Goal: Task Accomplishment & Management: Use online tool/utility

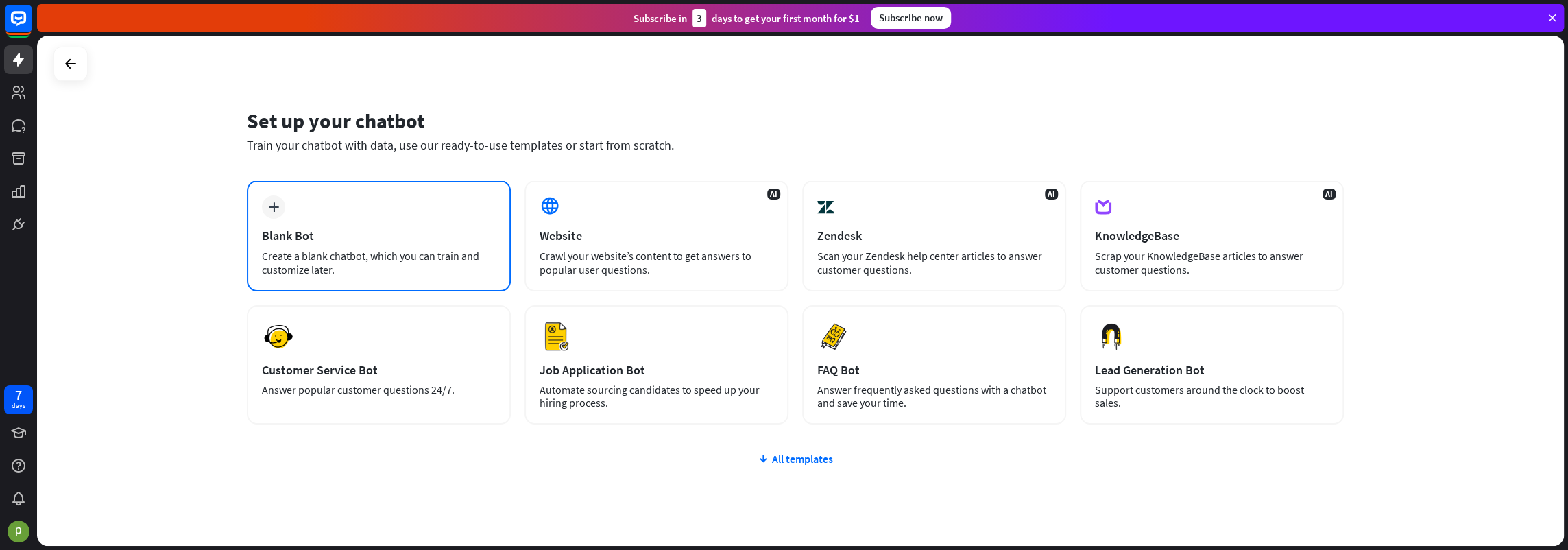
click at [271, 215] on div "plus" at bounding box center [273, 206] width 23 height 23
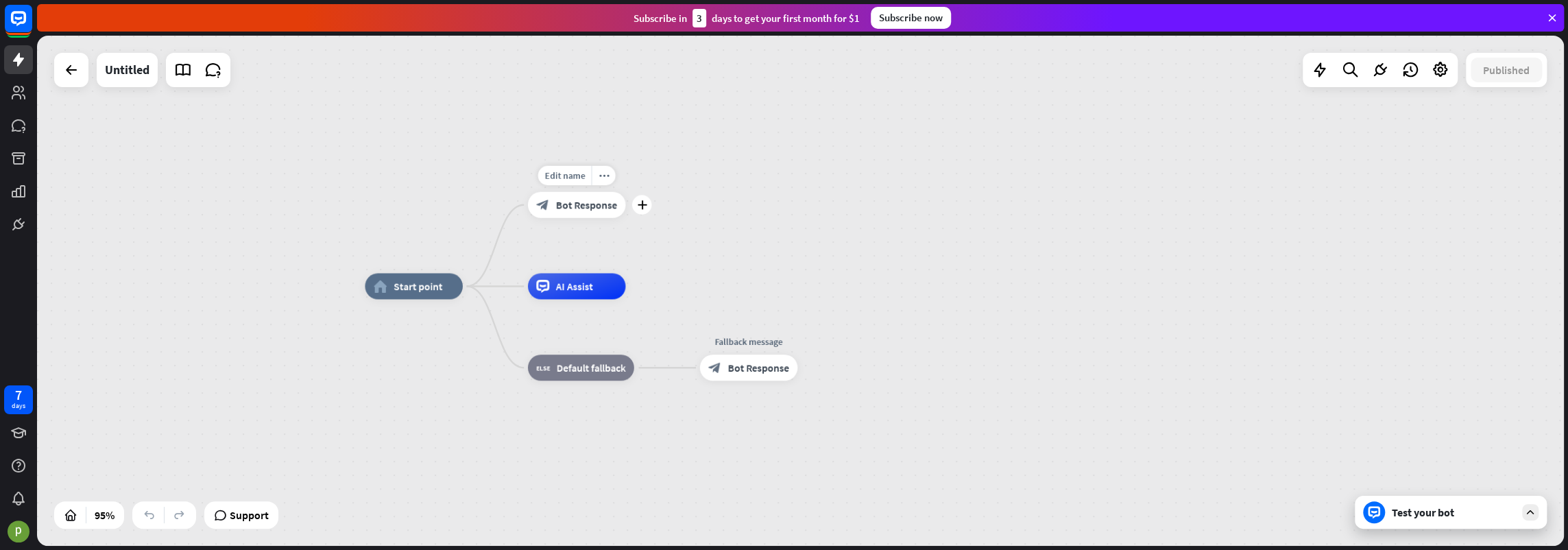
click at [625, 214] on div "Edit name more_horiz plus block_bot_response Bot Response" at bounding box center [576, 205] width 98 height 26
click at [645, 211] on div "plus" at bounding box center [642, 204] width 20 height 20
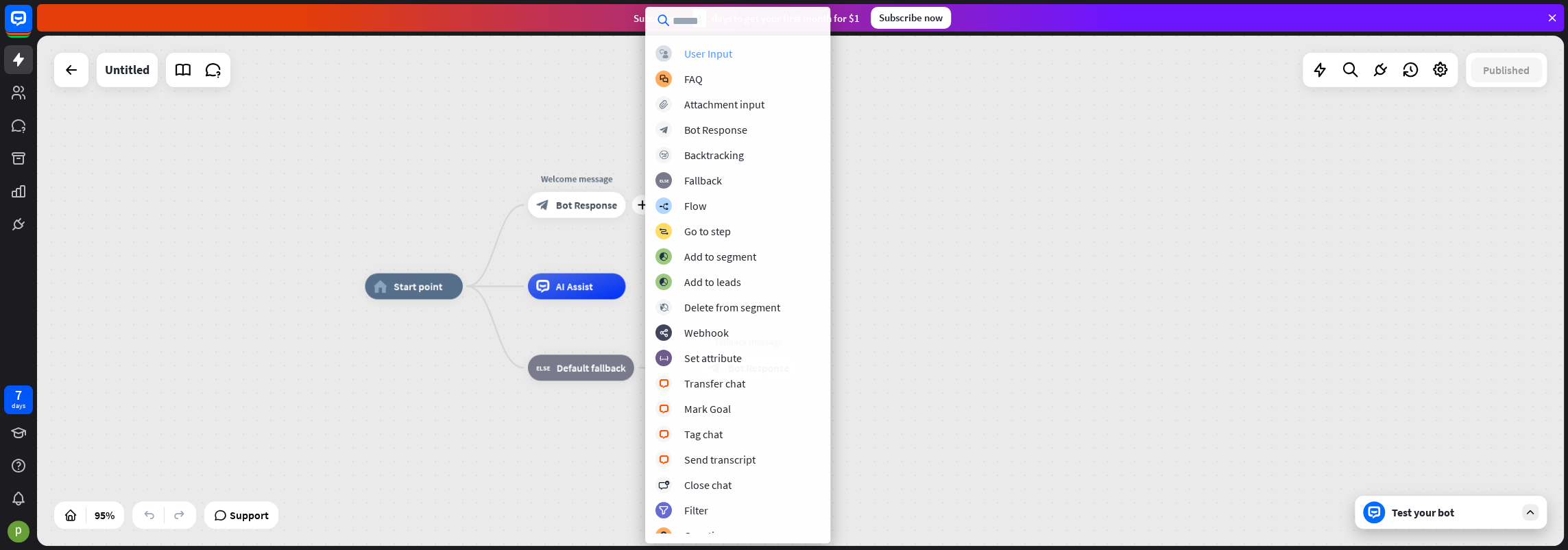
click at [722, 57] on div "User Input" at bounding box center [708, 54] width 48 height 14
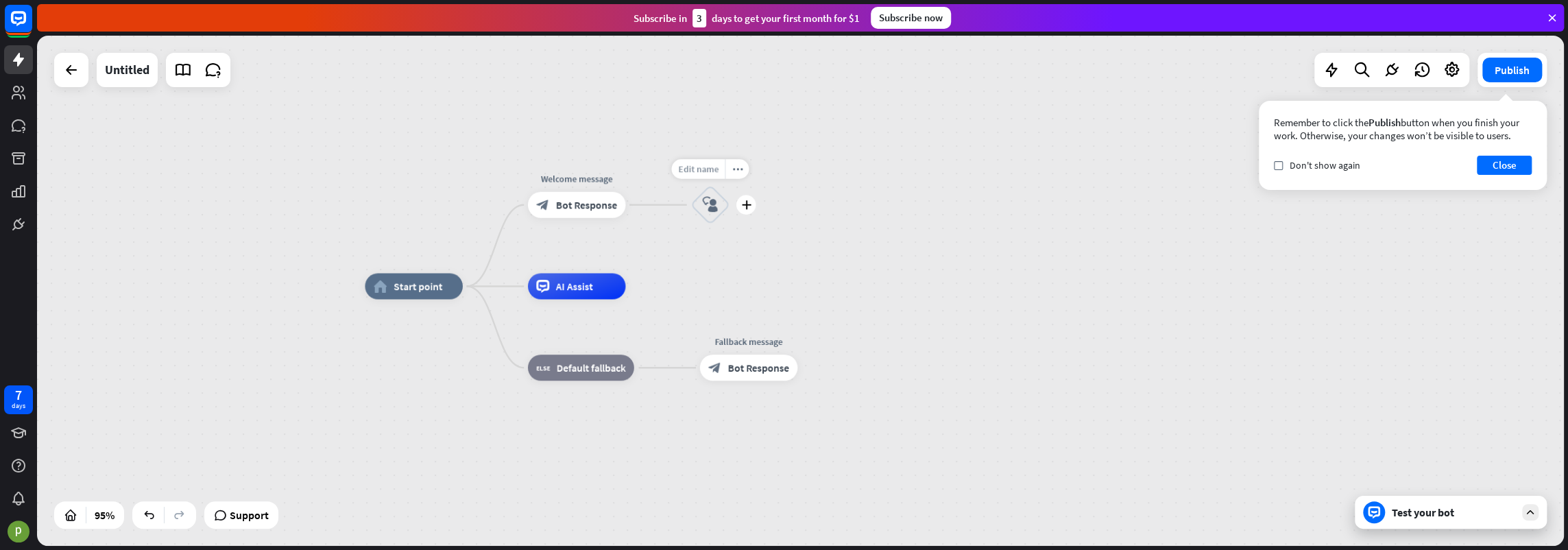
click at [700, 168] on span "Edit name" at bounding box center [698, 169] width 40 height 12
click at [700, 168] on input "text" at bounding box center [710, 170] width 91 height 19
type input "****"
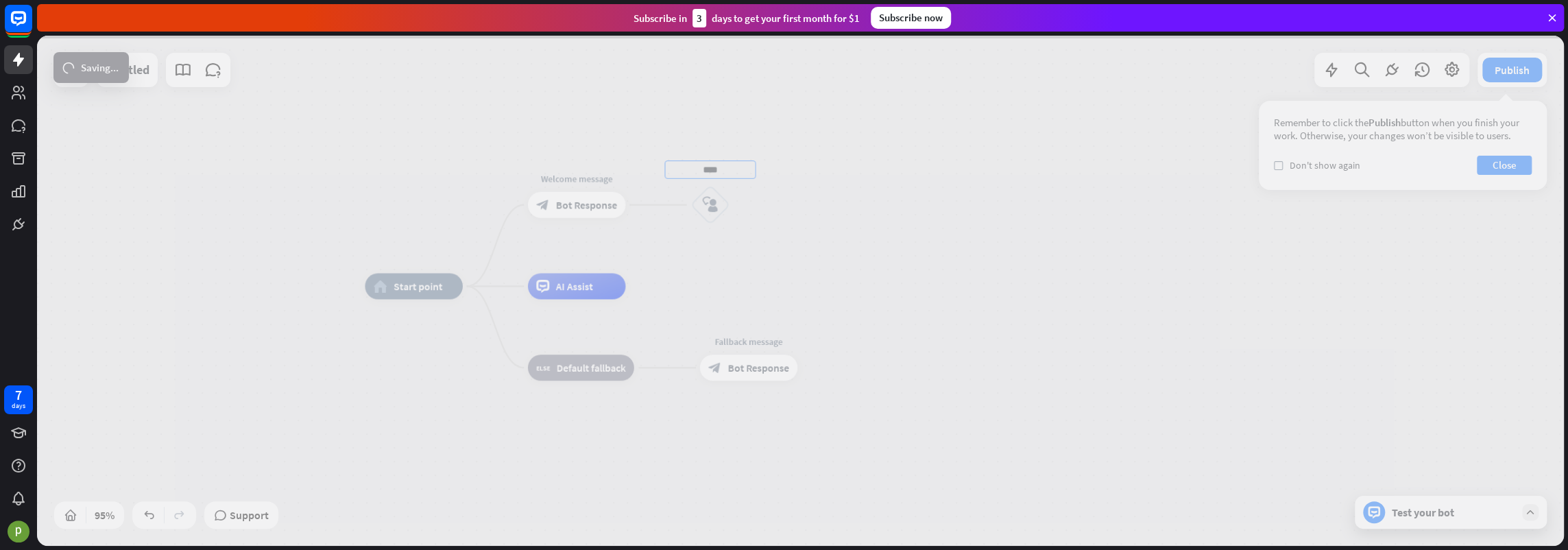
click at [849, 211] on div "home_2 Start point Welcome message block_bot_response Bot Response **** block_u…" at bounding box center [800, 291] width 1527 height 511
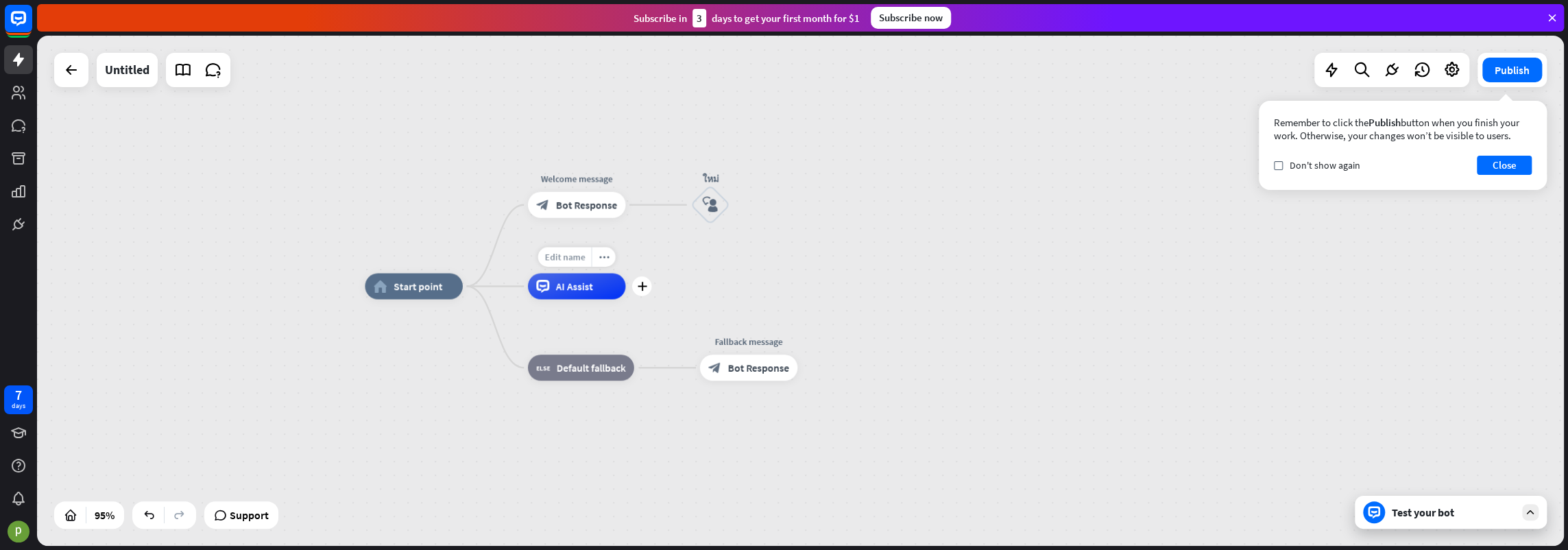
click at [577, 261] on span "Edit name" at bounding box center [564, 257] width 40 height 12
click at [605, 258] on input "text" at bounding box center [576, 258] width 91 height 19
type input "******"
click at [597, 287] on div "home_2 Start point Welcome message block_bot_response Bot Response ใหม่ block_u…" at bounding box center [800, 291] width 1527 height 511
click at [554, 289] on div "AI Assist" at bounding box center [576, 286] width 98 height 26
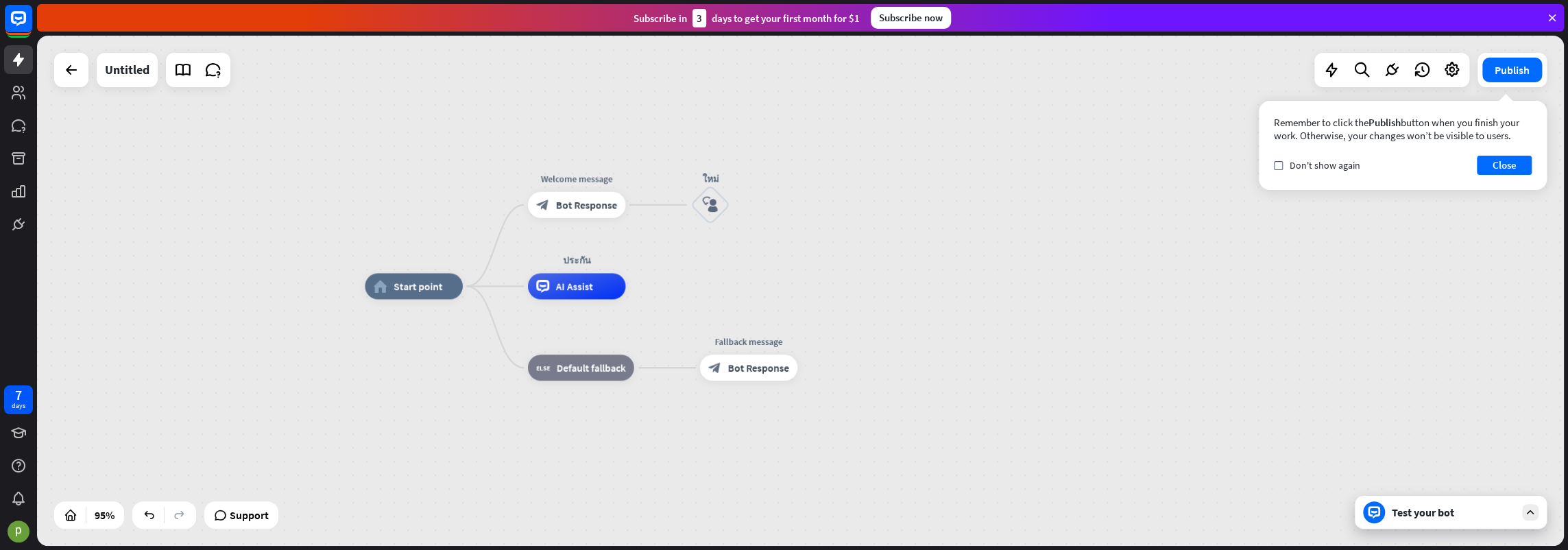
click at [925, 270] on div "home_2 Start point Welcome message block_bot_response Bot Response ใหม่ block_u…" at bounding box center [800, 291] width 1527 height 511
click at [607, 256] on icon "more_horiz" at bounding box center [604, 257] width 10 height 9
click at [915, 269] on div "home_2 Start point Welcome message block_bot_response Bot Response ใหม่ block_u…" at bounding box center [800, 291] width 1527 height 511
click at [647, 290] on div "plus" at bounding box center [643, 286] width 20 height 20
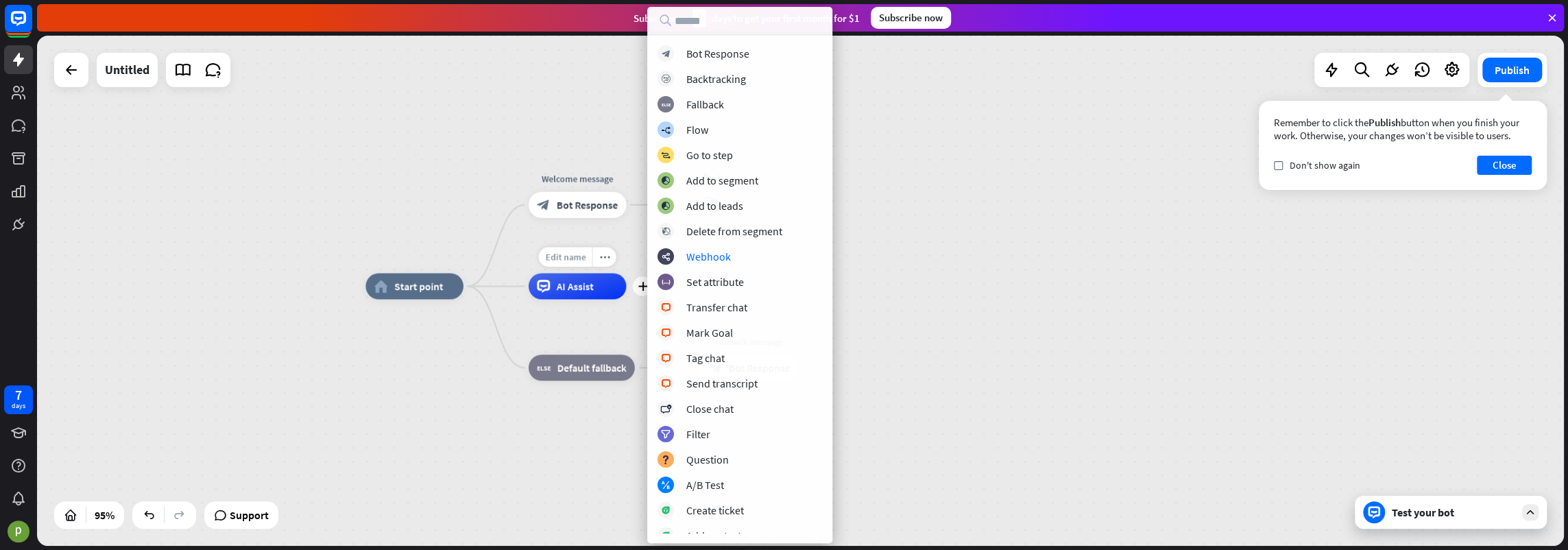
click at [568, 256] on span "Edit name" at bounding box center [565, 257] width 40 height 12
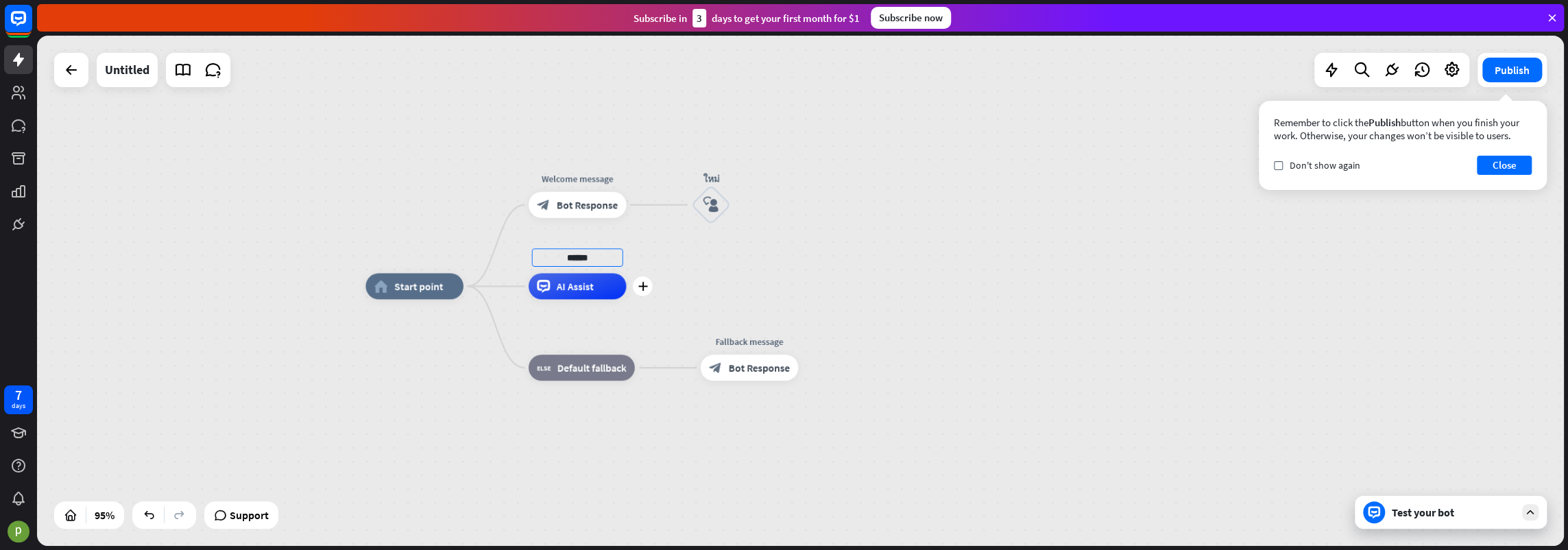
click at [588, 256] on input "******" at bounding box center [577, 258] width 91 height 19
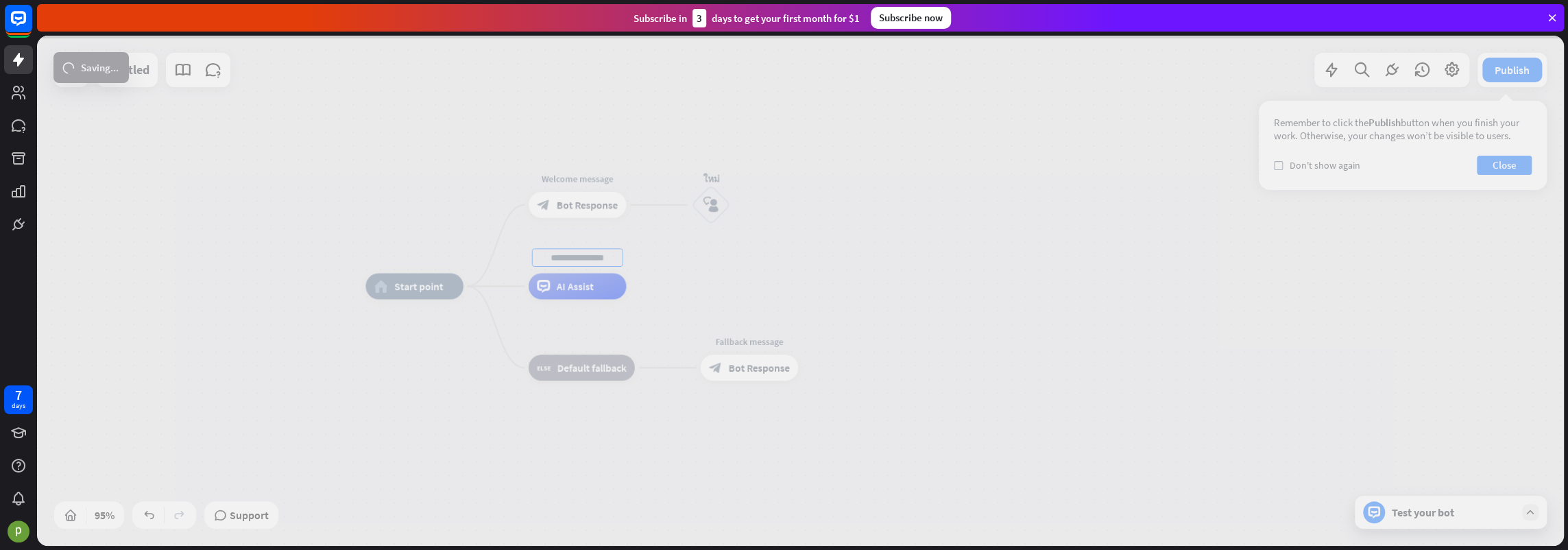
click at [1017, 244] on div "home_2 Start point Welcome message block_bot_response Bot Response ใหม่ block_u…" at bounding box center [800, 291] width 1527 height 511
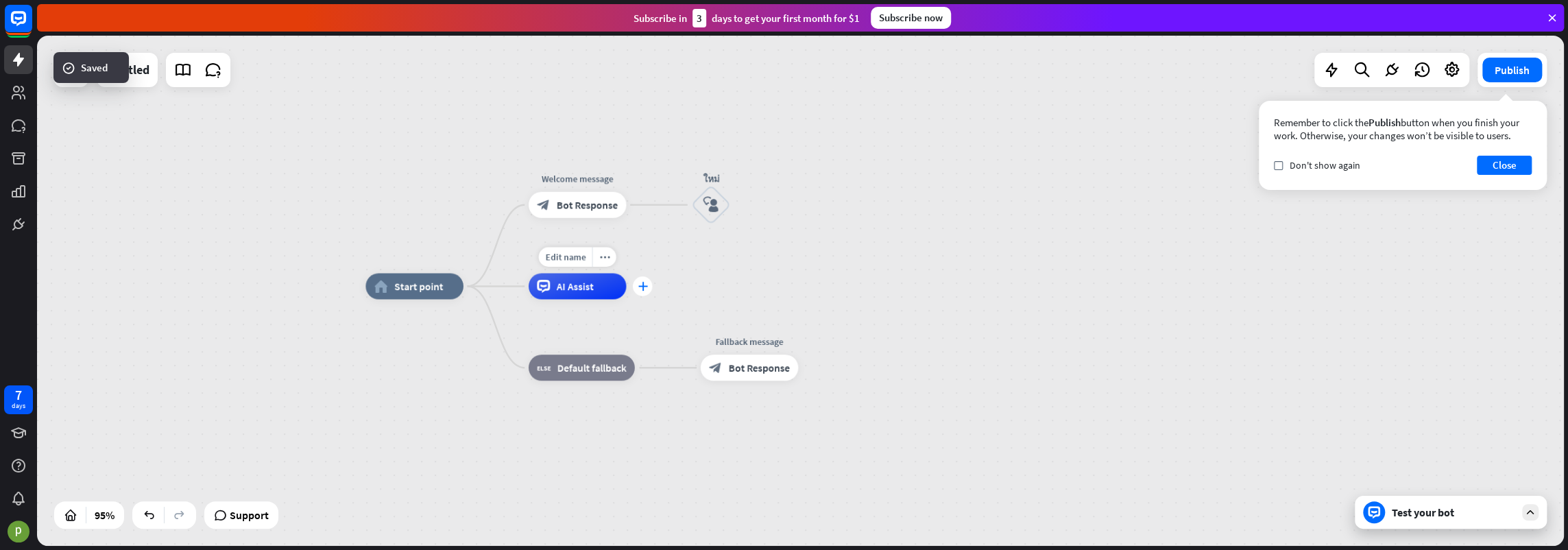
click at [647, 286] on div "plus" at bounding box center [643, 286] width 20 height 20
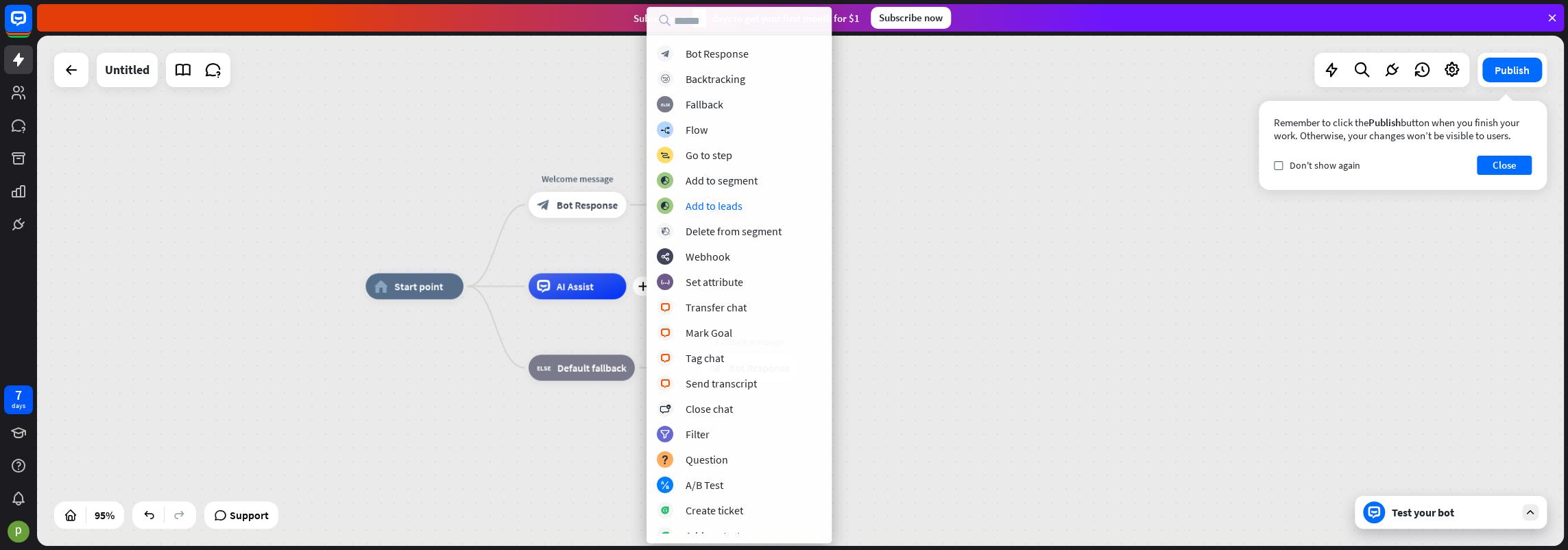
click at [919, 199] on div "home_2 Start point Welcome message block_bot_response Bot Response ใหม่ block_u…" at bounding box center [800, 291] width 1527 height 511
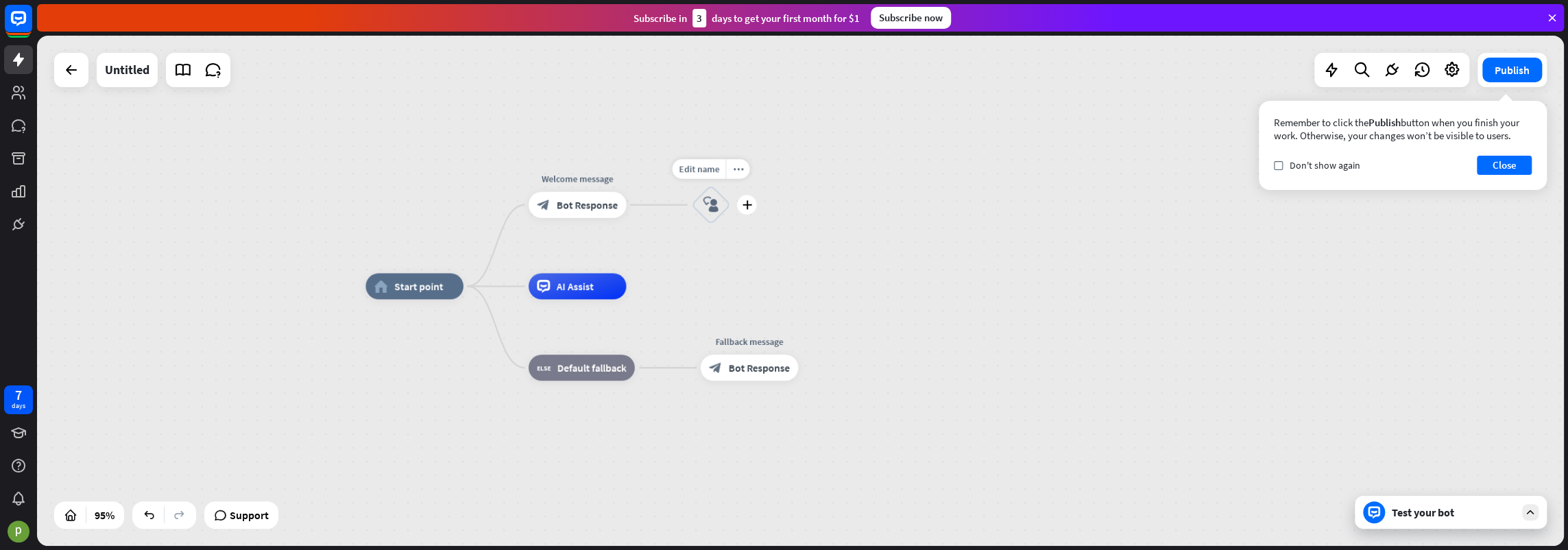
click at [710, 211] on icon "block_user_input" at bounding box center [711, 205] width 16 height 16
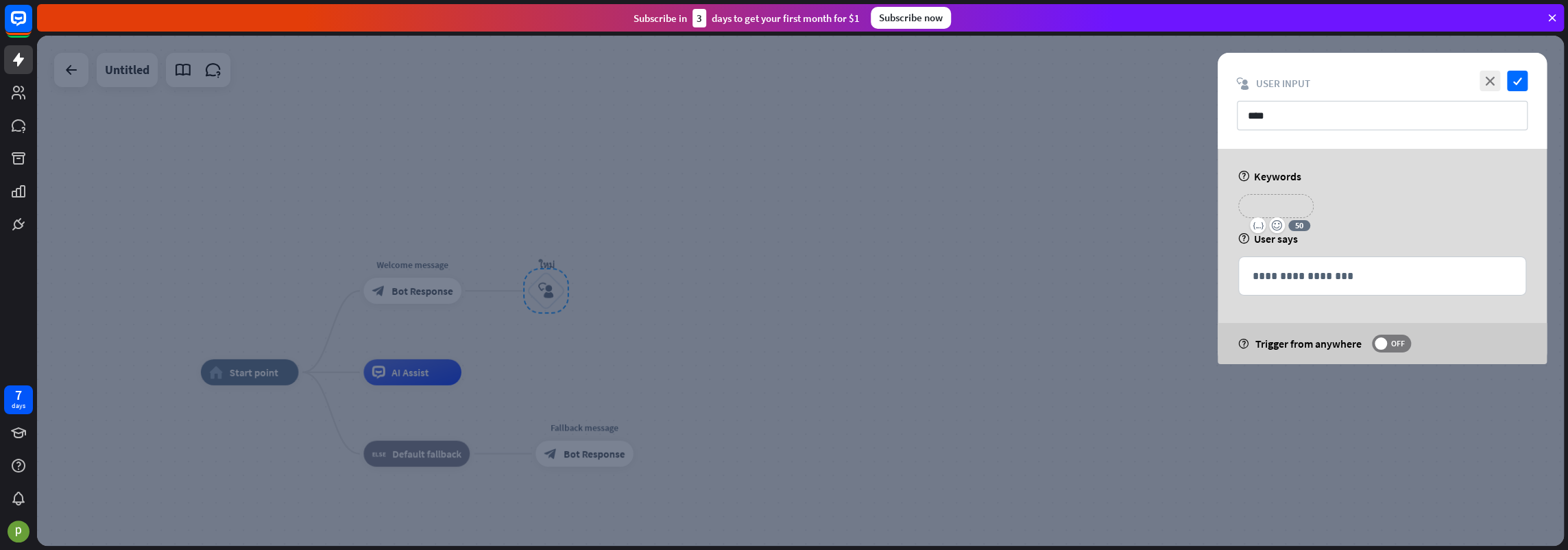
click at [1257, 206] on p "**********" at bounding box center [1276, 206] width 55 height 17
click at [1295, 205] on p "**********" at bounding box center [1276, 206] width 55 height 17
click at [1325, 279] on p "**********" at bounding box center [1382, 276] width 259 height 17
click at [1490, 81] on icon "close" at bounding box center [1490, 81] width 20 height 20
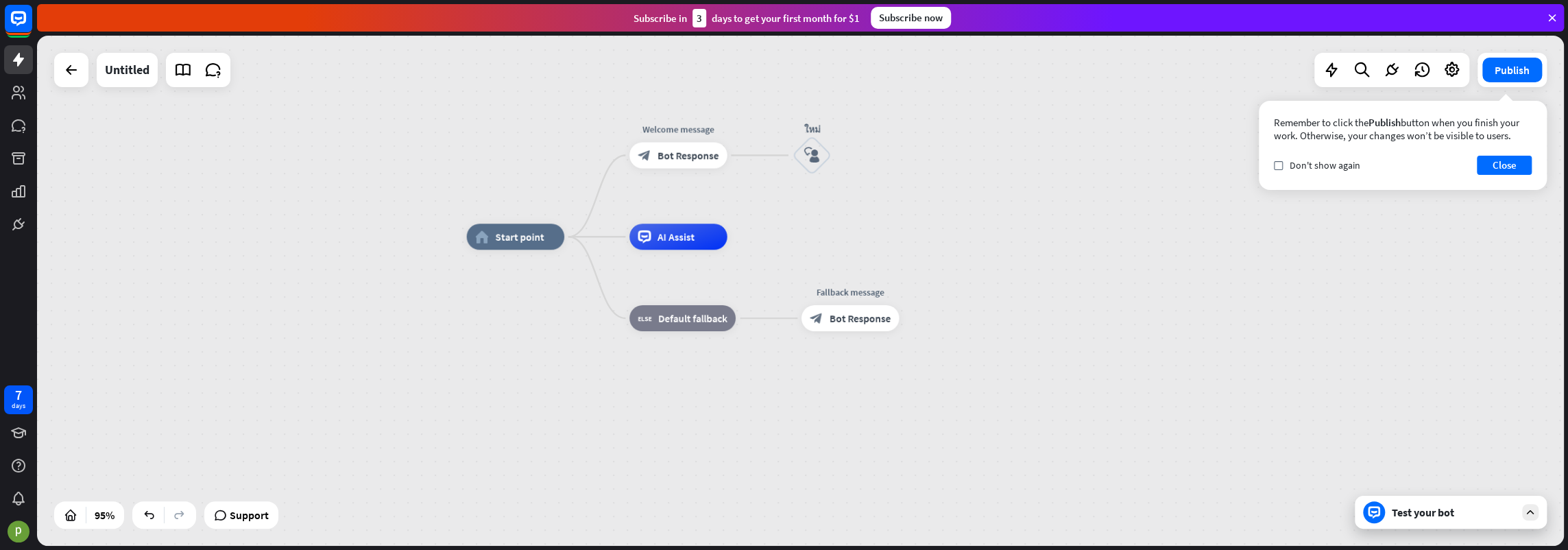
drag, startPoint x: 476, startPoint y: 370, endPoint x: 755, endPoint y: 231, distance: 311.7
click at [755, 231] on div "home_2 Start point Welcome message block_bot_response Bot Response ใหม่ block_u…" at bounding box center [800, 291] width 1527 height 511
click at [583, 241] on div "plus" at bounding box center [582, 235] width 20 height 20
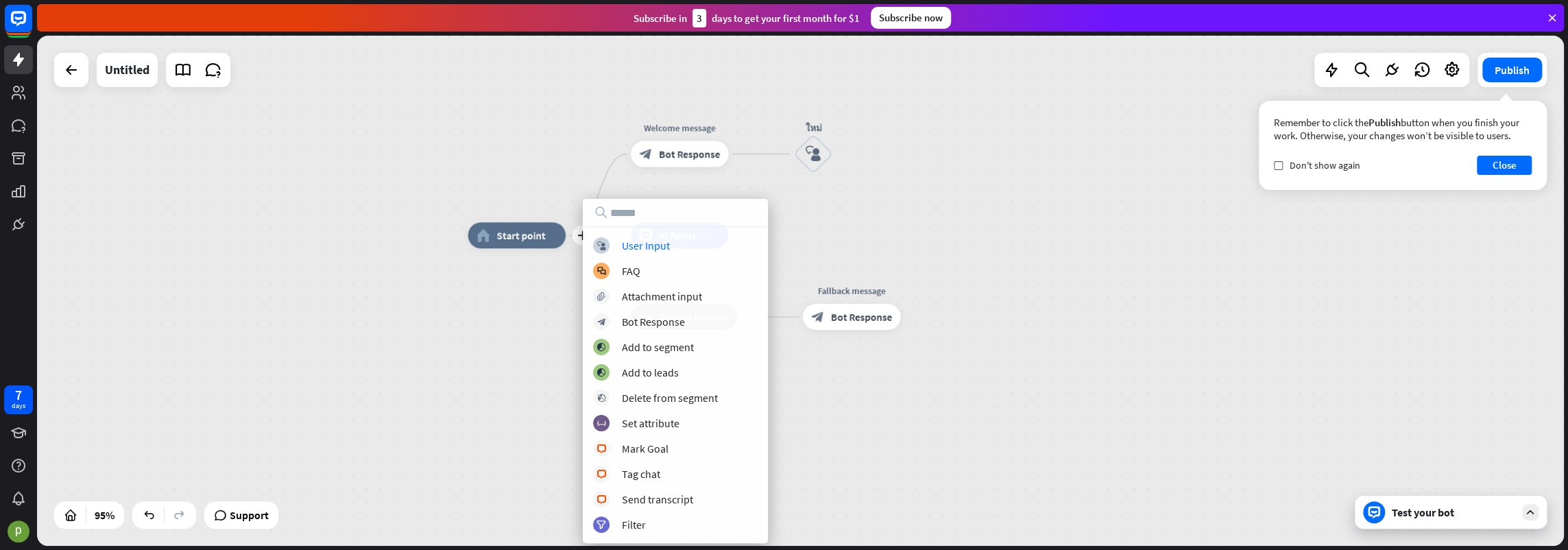
click at [850, 215] on div "plus home_2 Start point Welcome message block_bot_response Bot Response ใหม่ bl…" at bounding box center [800, 291] width 1527 height 511
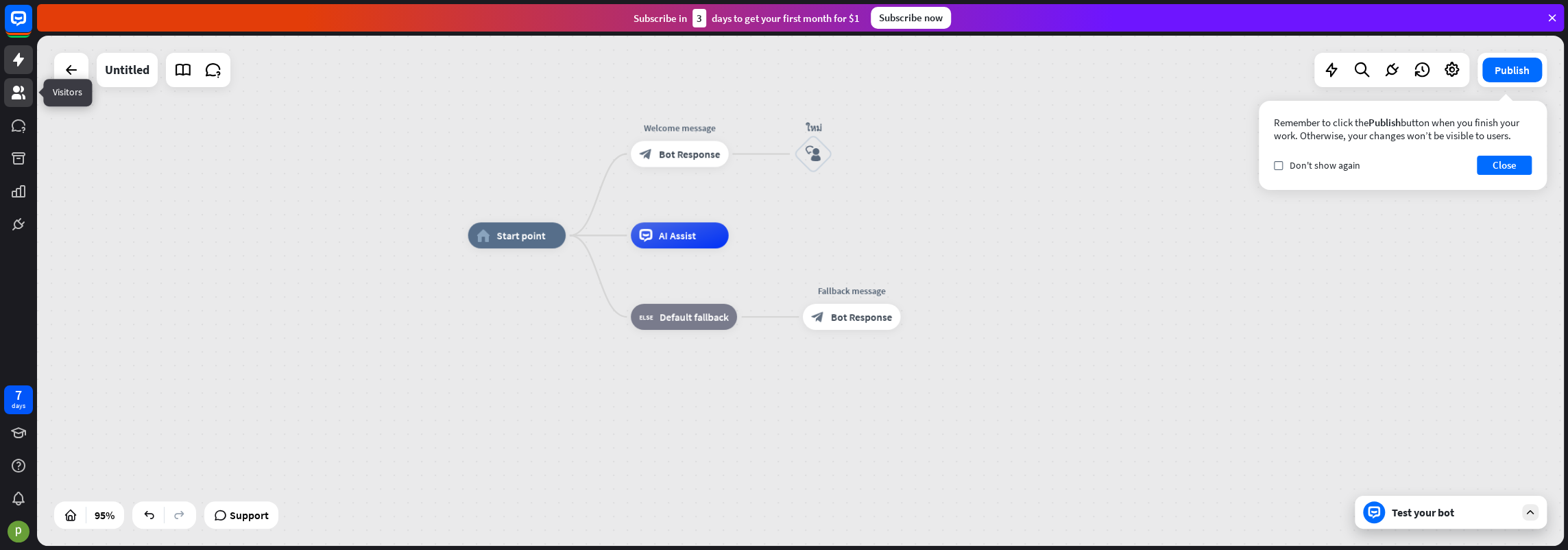
click at [21, 105] on link at bounding box center [19, 93] width 29 height 29
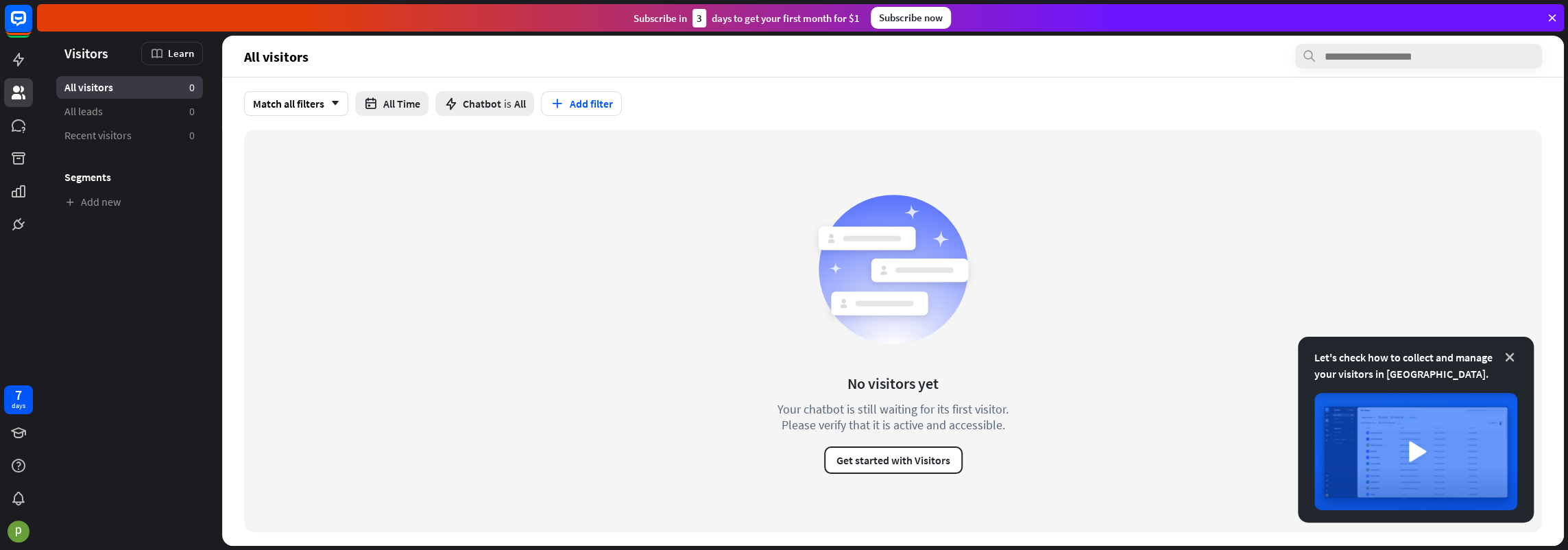
click at [1506, 358] on icon at bounding box center [1509, 357] width 14 height 14
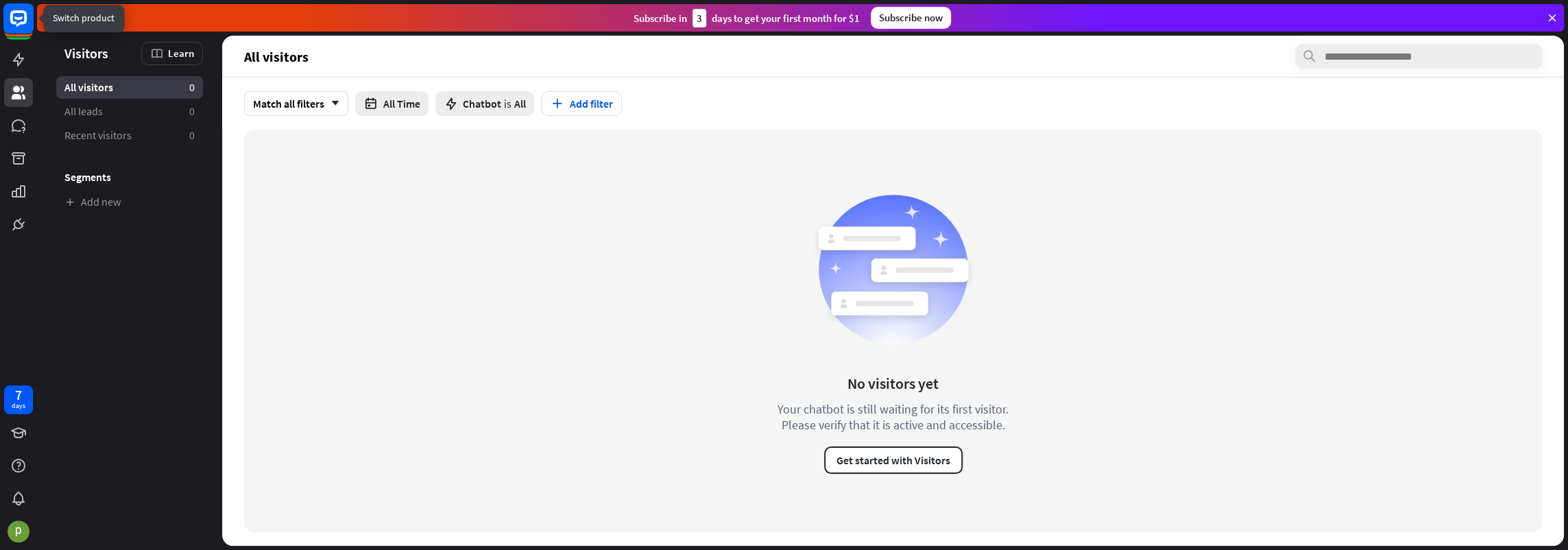
click at [14, 23] on icon at bounding box center [18, 18] width 16 height 16
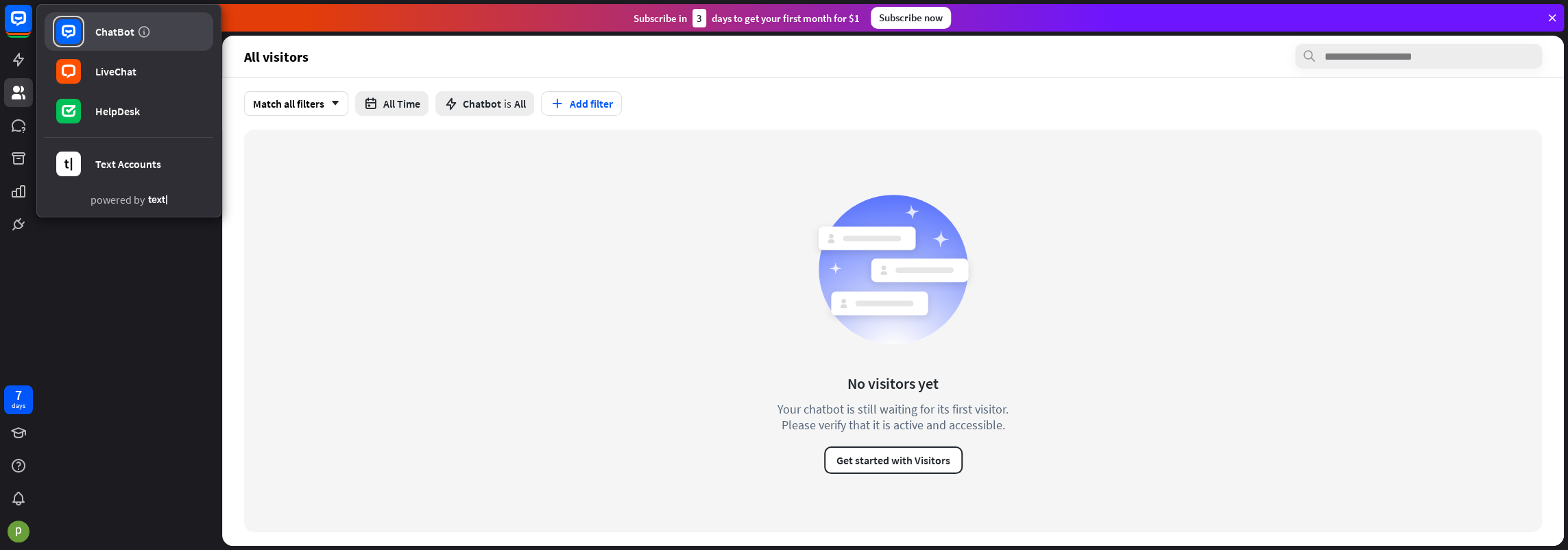
click at [126, 43] on link "ChatBot" at bounding box center [129, 31] width 169 height 38
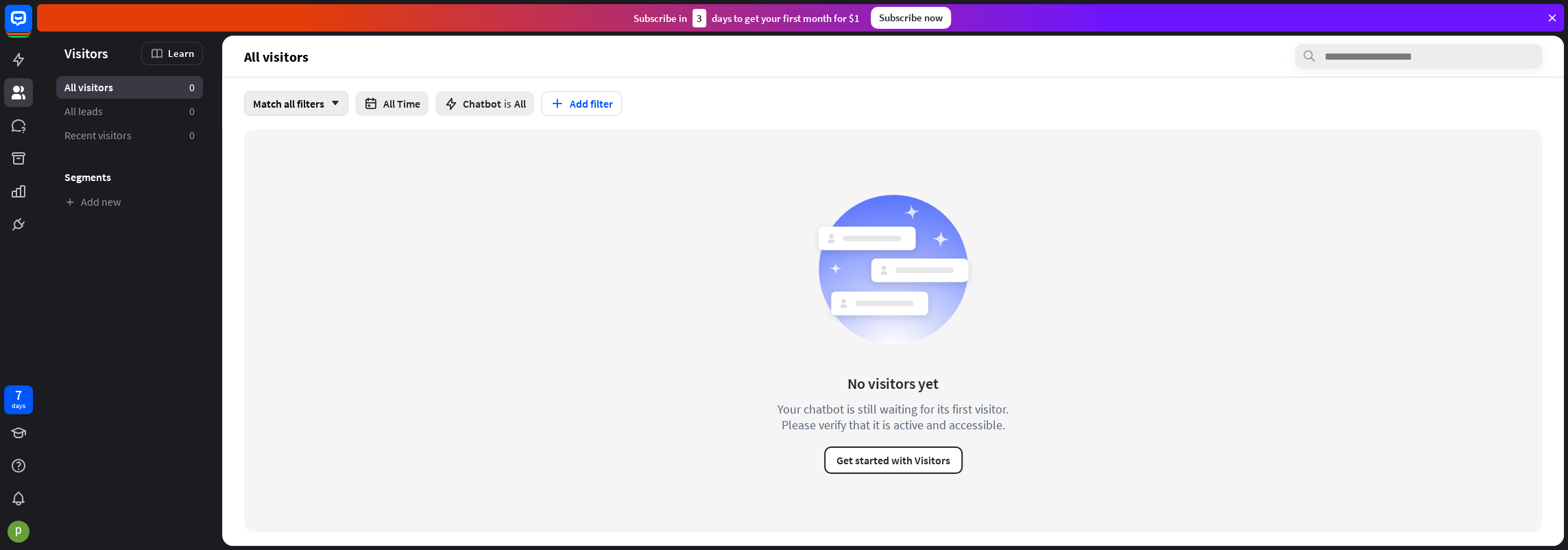
click at [315, 102] on div "Match all filters arrow_down" at bounding box center [296, 103] width 104 height 25
click at [455, 204] on div "No visitors yet Your chatbot is still waiting for its first visitor. Please ver…" at bounding box center [892, 331] width 1298 height 402
click at [17, 151] on icon at bounding box center [18, 158] width 16 height 16
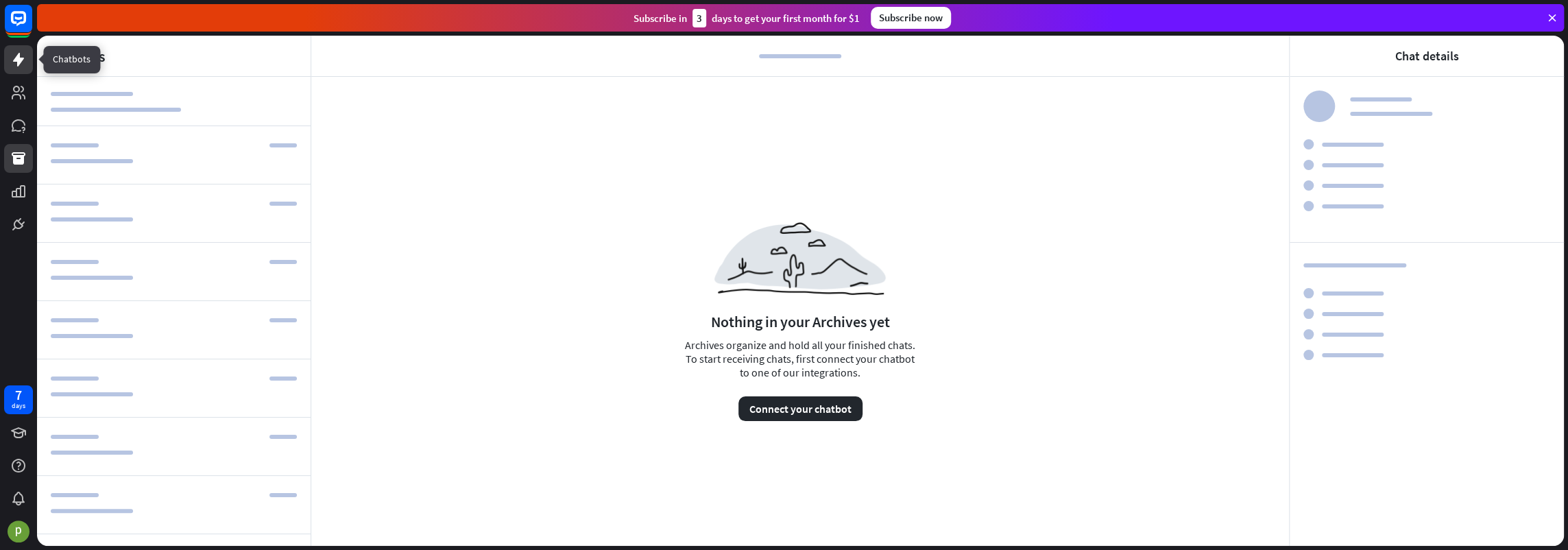
click at [9, 65] on link at bounding box center [19, 60] width 29 height 29
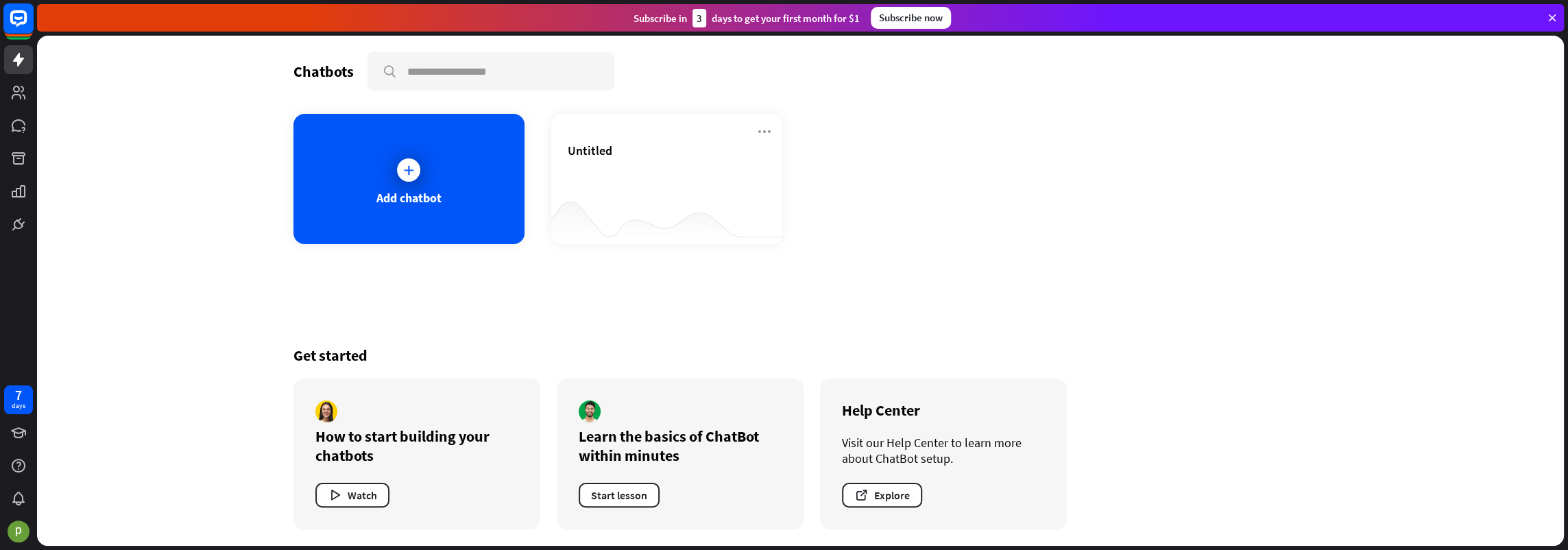
click at [17, 16] on rect at bounding box center [18, 18] width 30 height 30
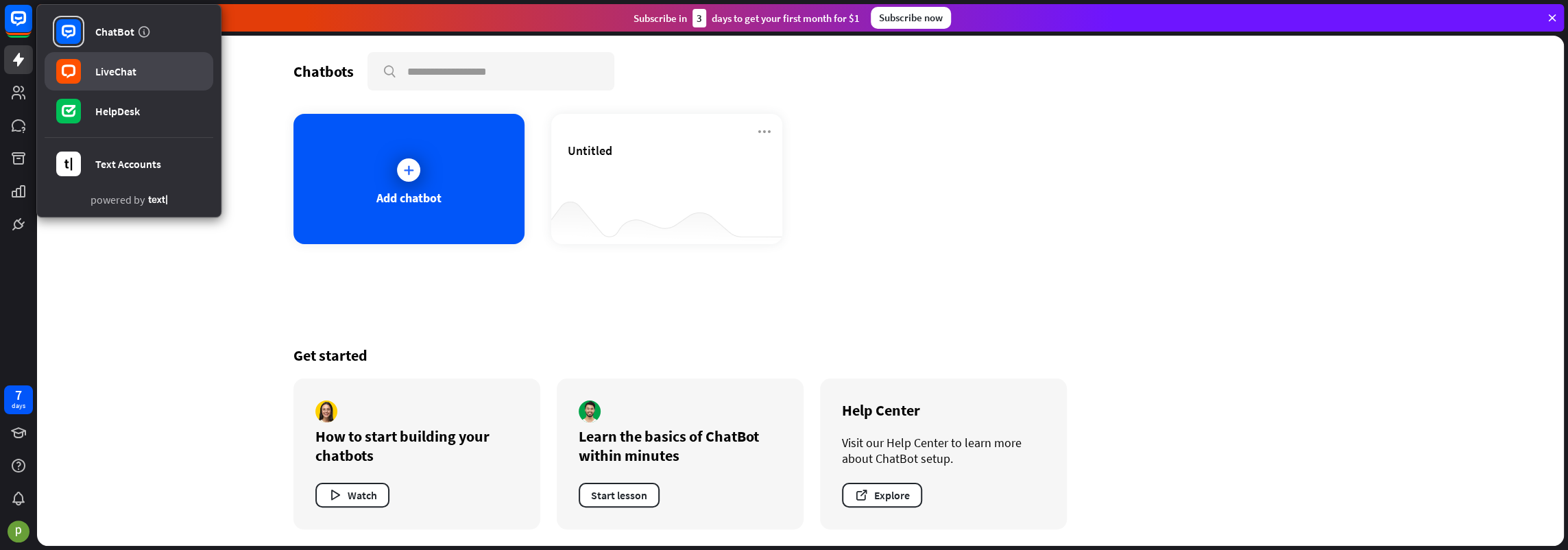
click at [131, 79] on link "LiveChat" at bounding box center [129, 71] width 169 height 38
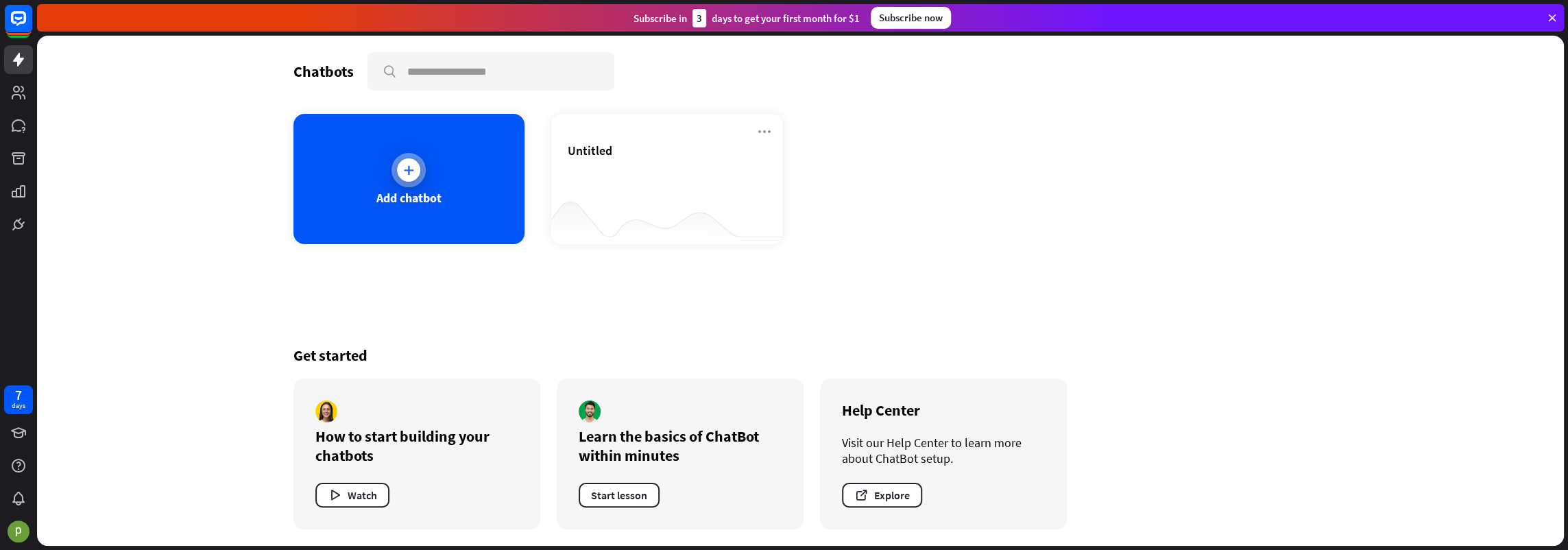
click at [408, 174] on icon at bounding box center [408, 170] width 14 height 14
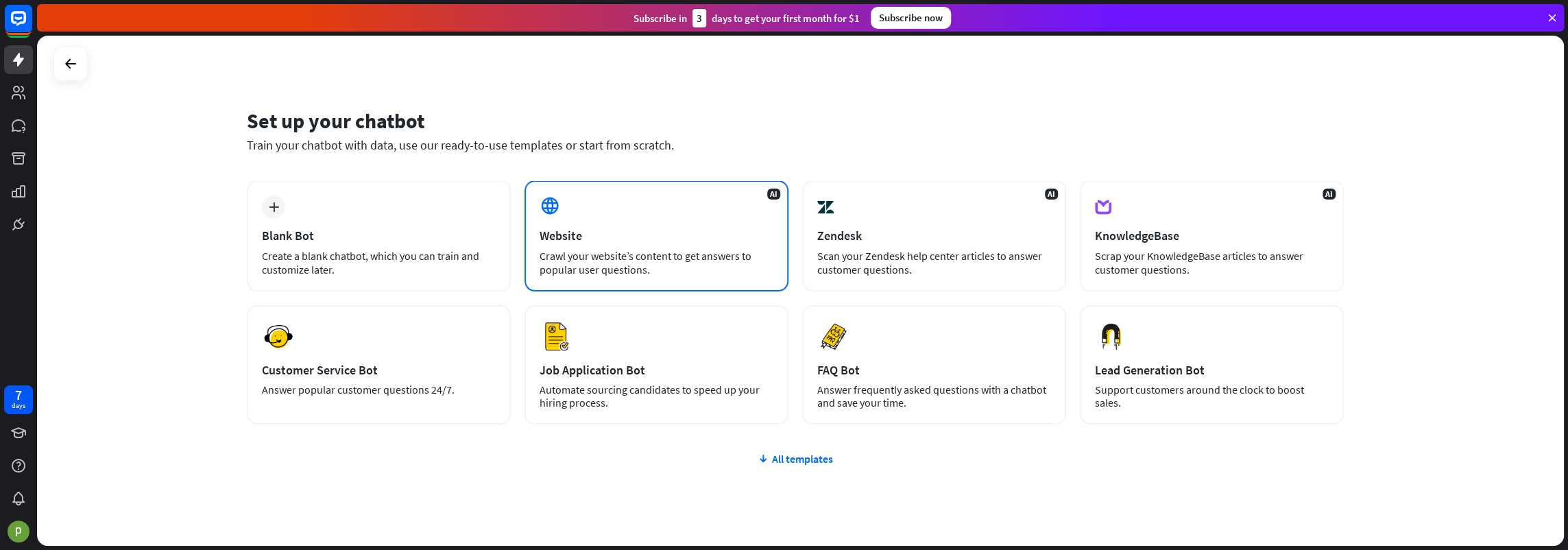
click at [640, 240] on div "Website" at bounding box center [656, 235] width 233 height 16
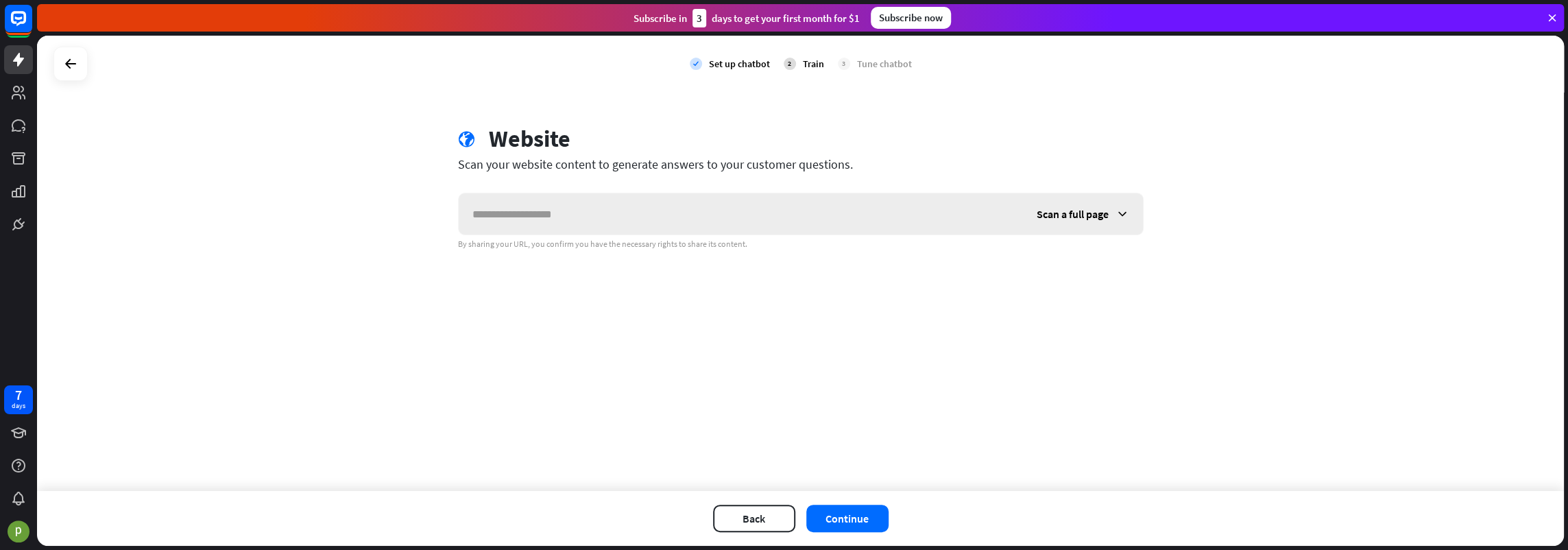
click at [1127, 217] on icon at bounding box center [1122, 214] width 14 height 14
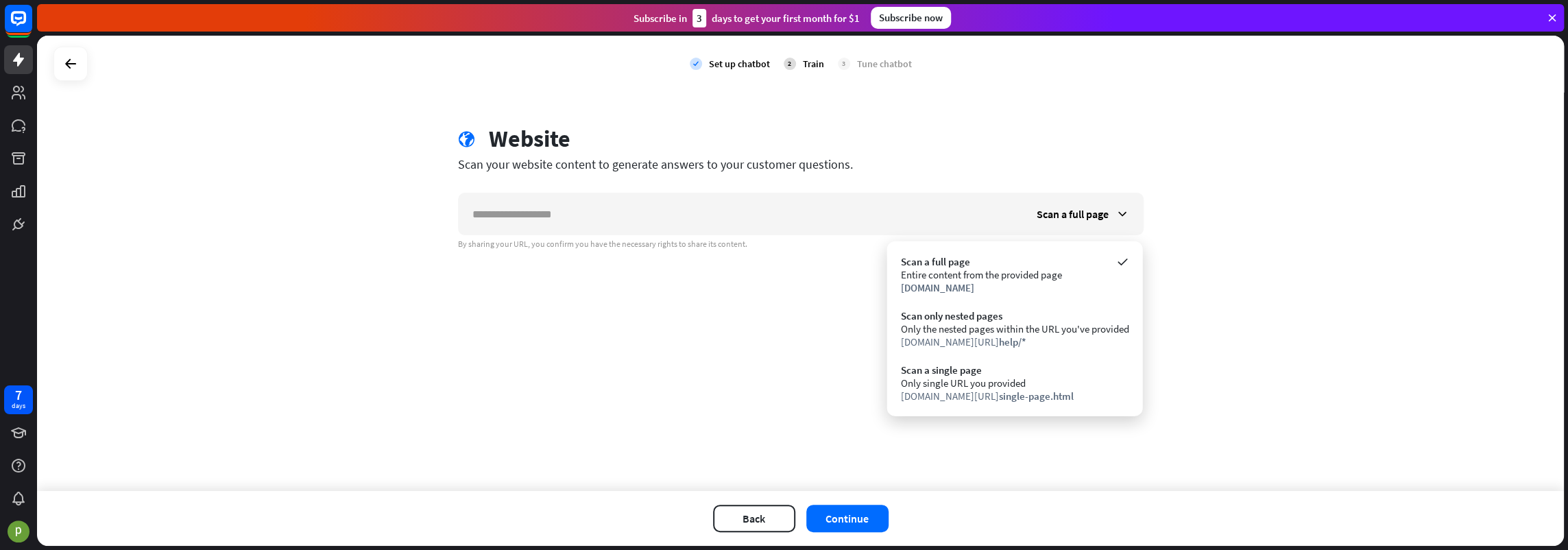
click at [690, 320] on div "check Set up chatbot 2 Train 3 Tune chatbot globe Website Scan your website con…" at bounding box center [800, 263] width 1527 height 455
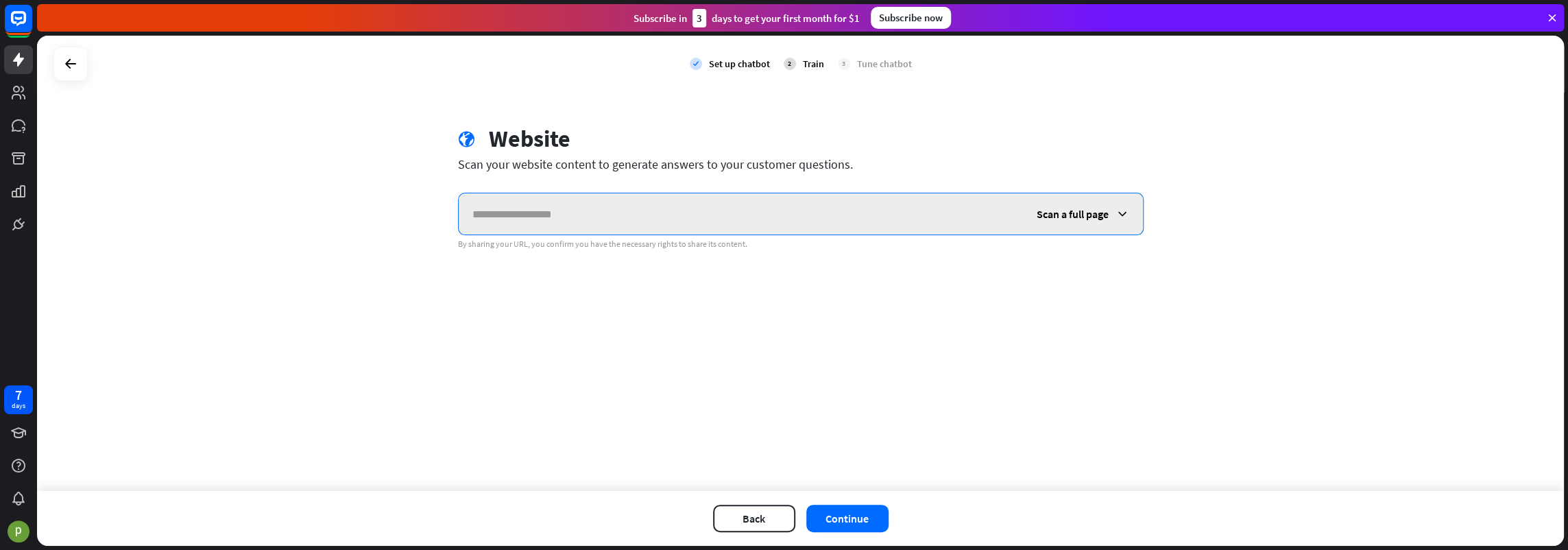
click at [602, 214] on input "text" at bounding box center [741, 214] width 564 height 41
click at [545, 210] on input "text" at bounding box center [741, 214] width 564 height 41
paste input "**********"
type input "**********"
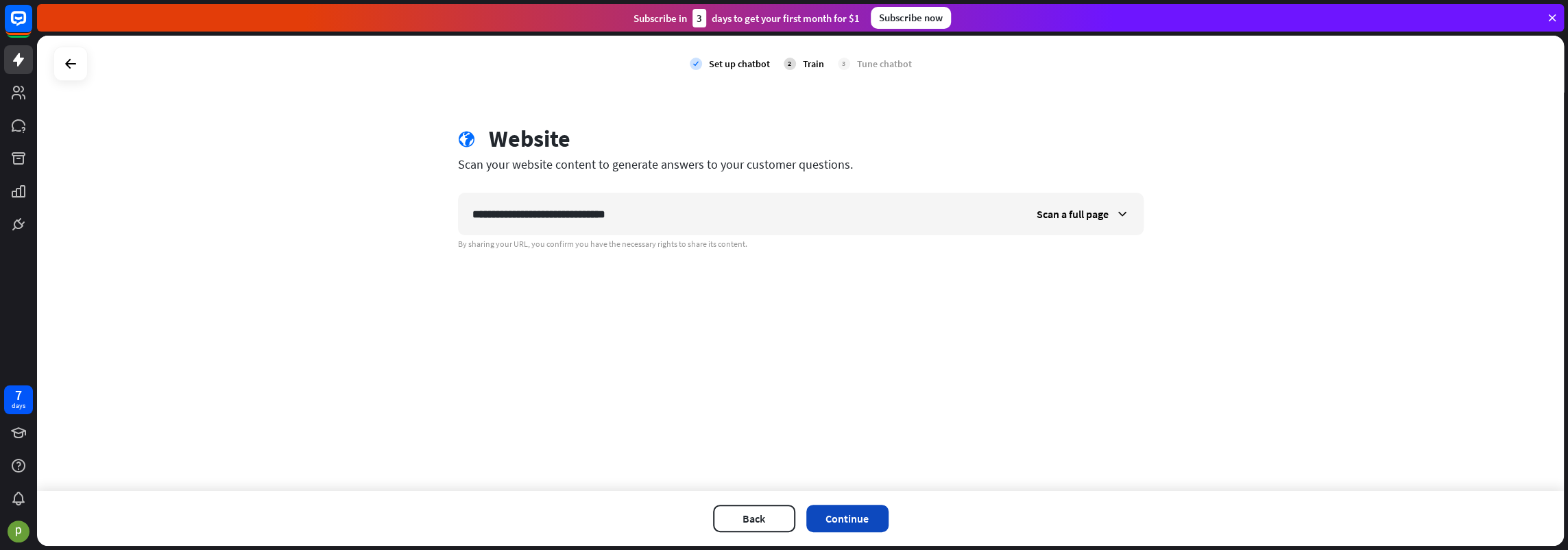
click at [843, 524] on button "Continue" at bounding box center [847, 518] width 83 height 27
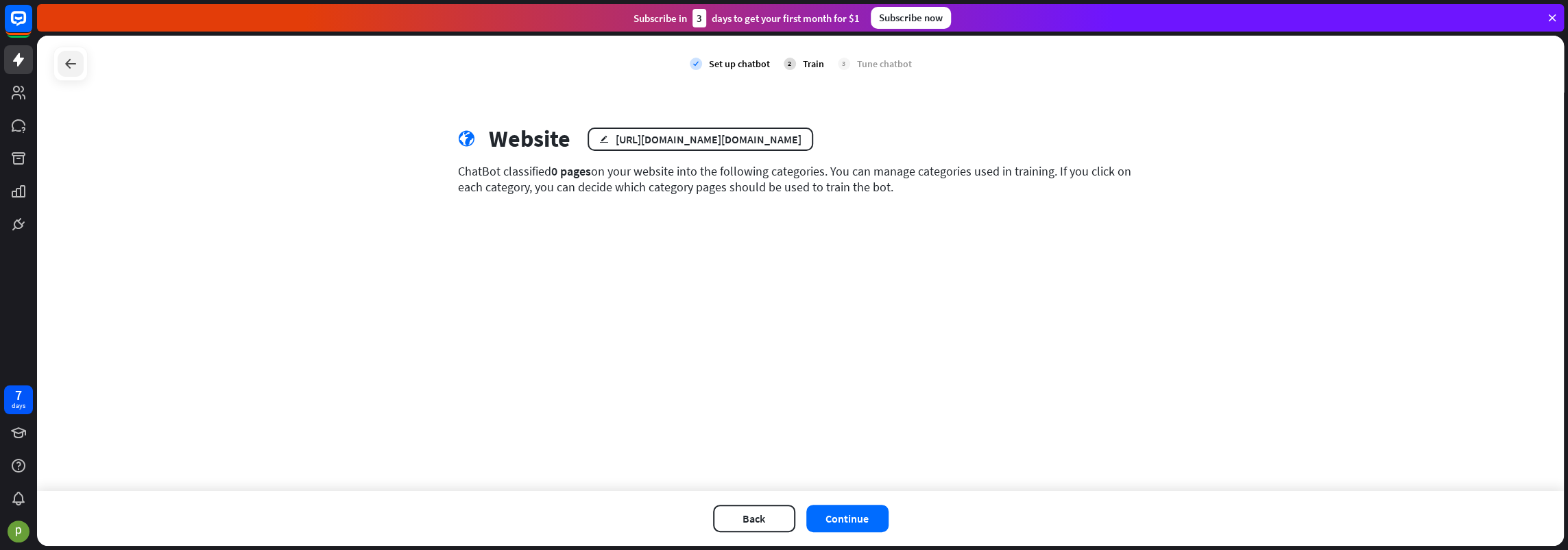
click at [83, 60] on div at bounding box center [71, 64] width 26 height 26
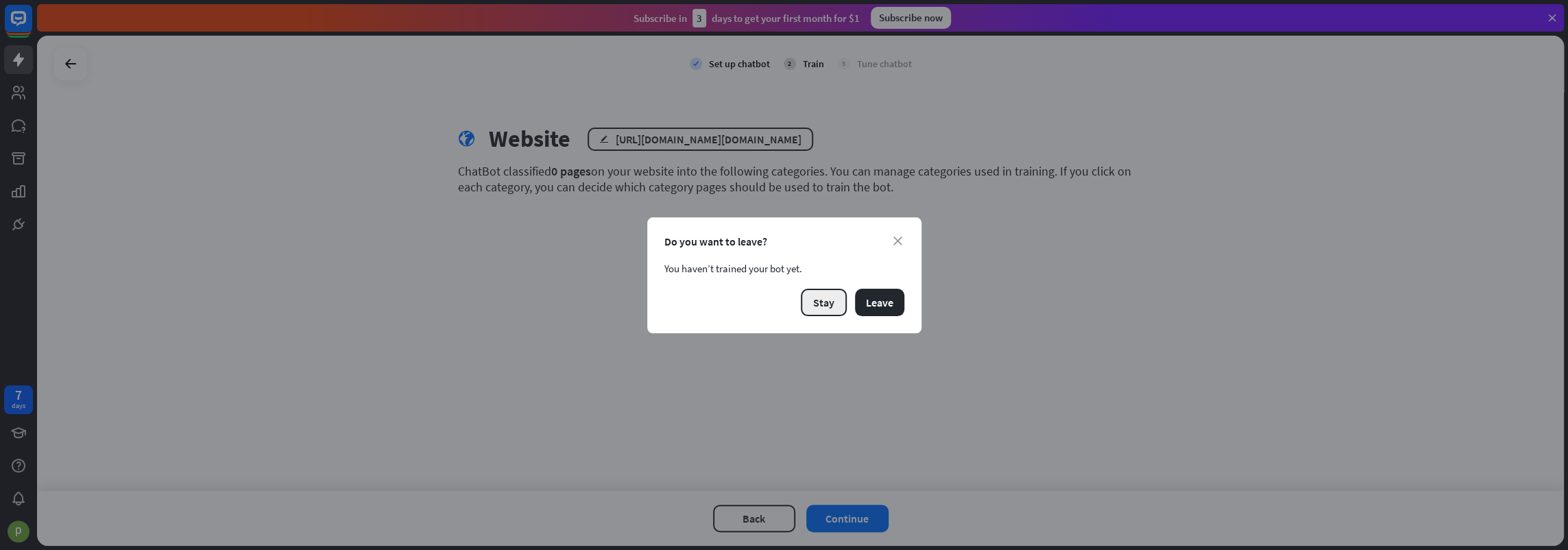
click at [820, 309] on button "Stay" at bounding box center [824, 303] width 46 height 27
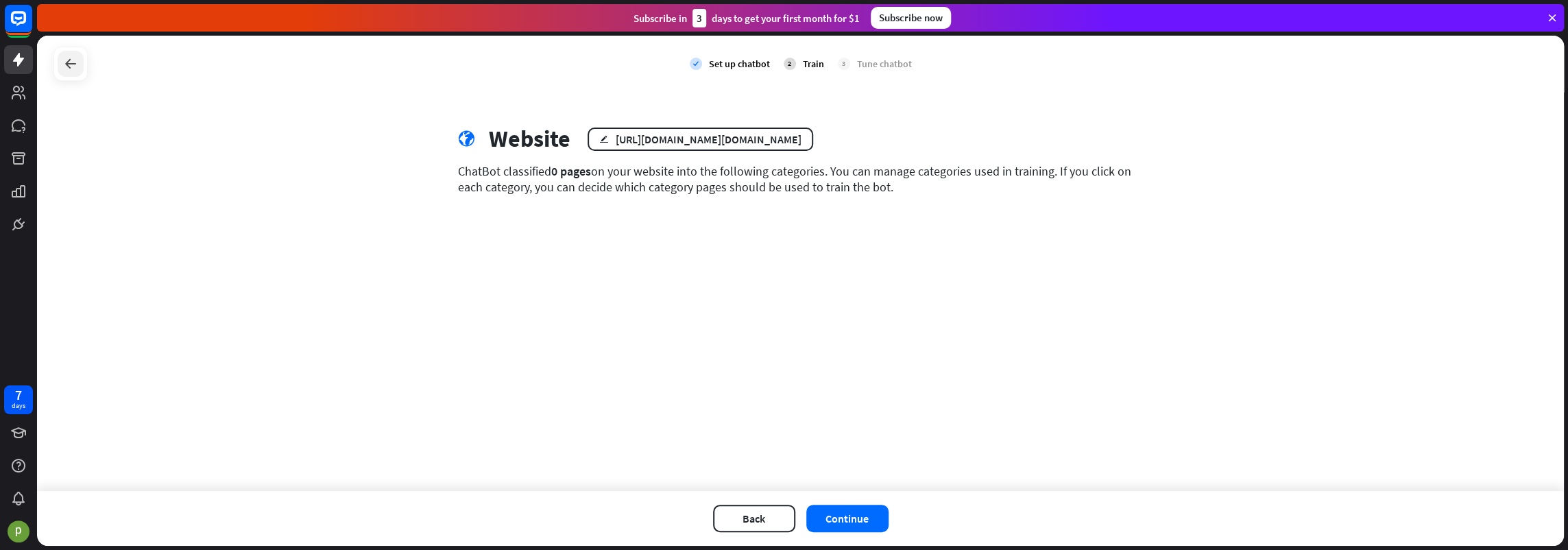
click at [72, 58] on icon at bounding box center [70, 63] width 16 height 16
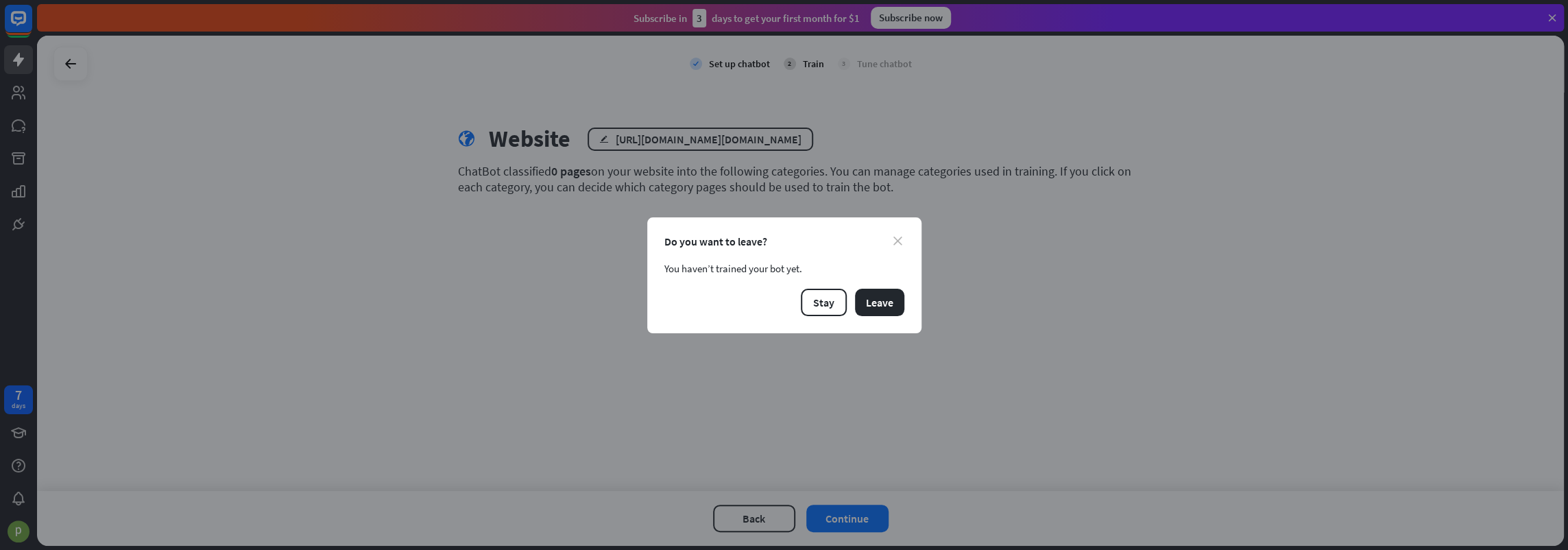
click at [897, 239] on icon "close" at bounding box center [897, 241] width 9 height 9
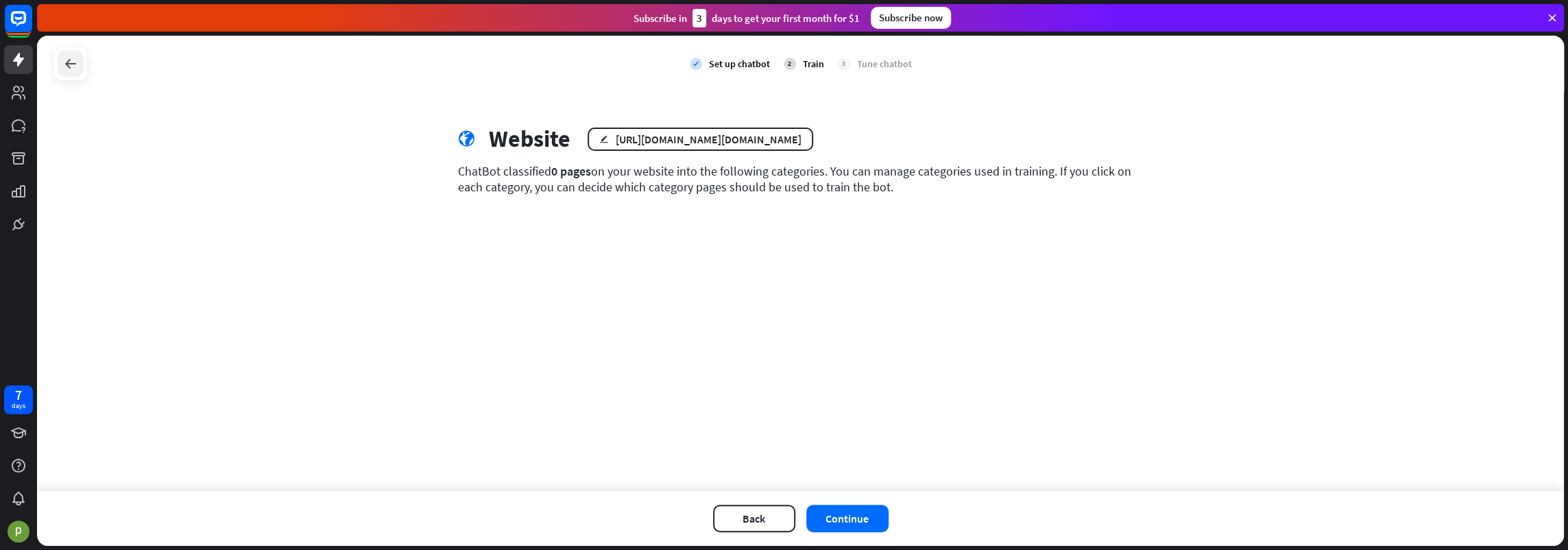
click at [77, 56] on icon at bounding box center [70, 63] width 16 height 16
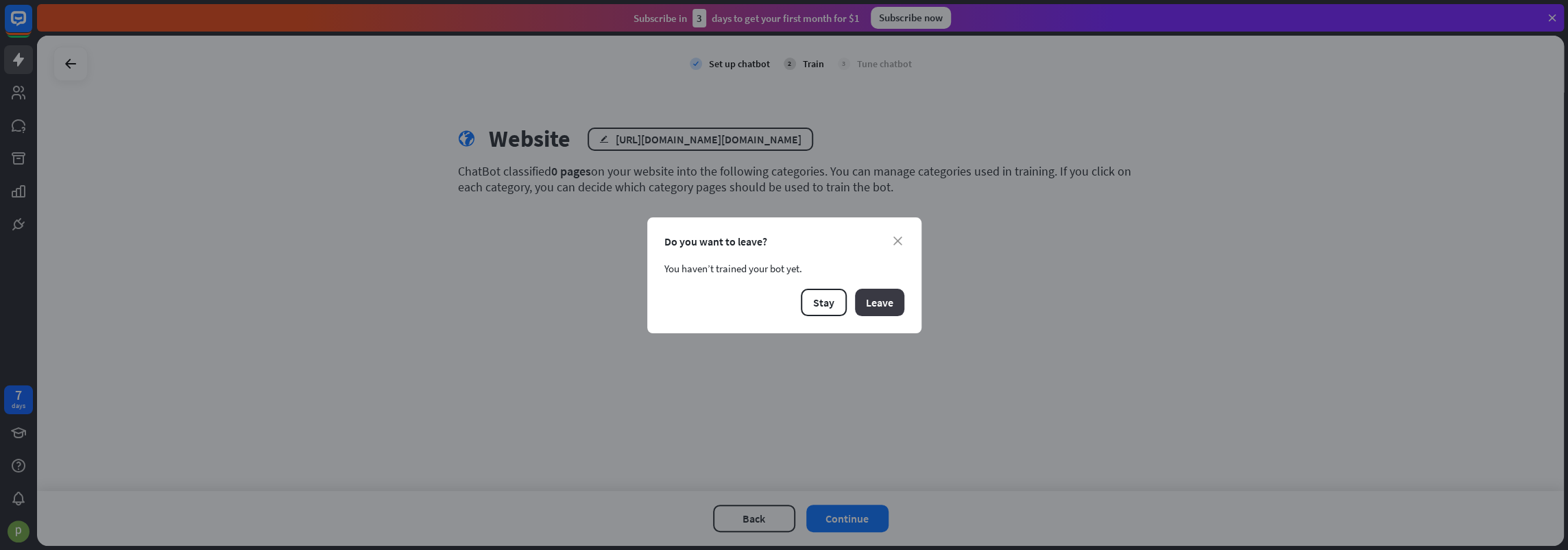
click at [873, 301] on button "Leave" at bounding box center [879, 303] width 49 height 27
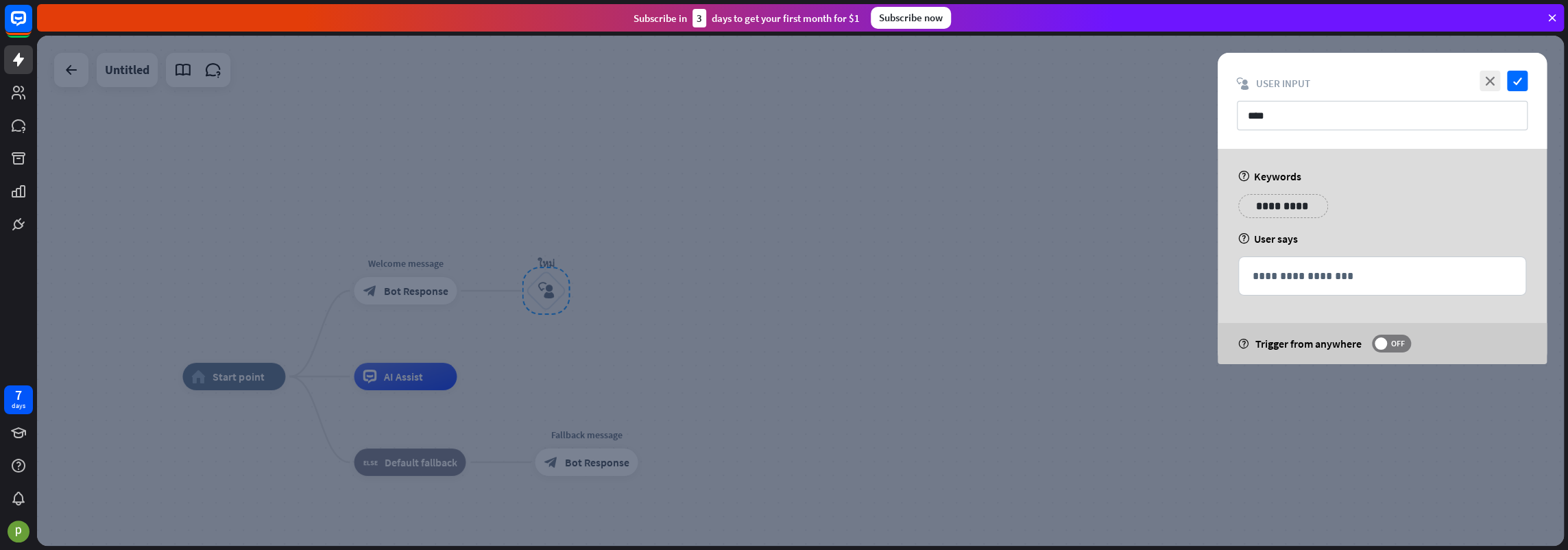
click at [742, 148] on div at bounding box center [800, 291] width 1527 height 511
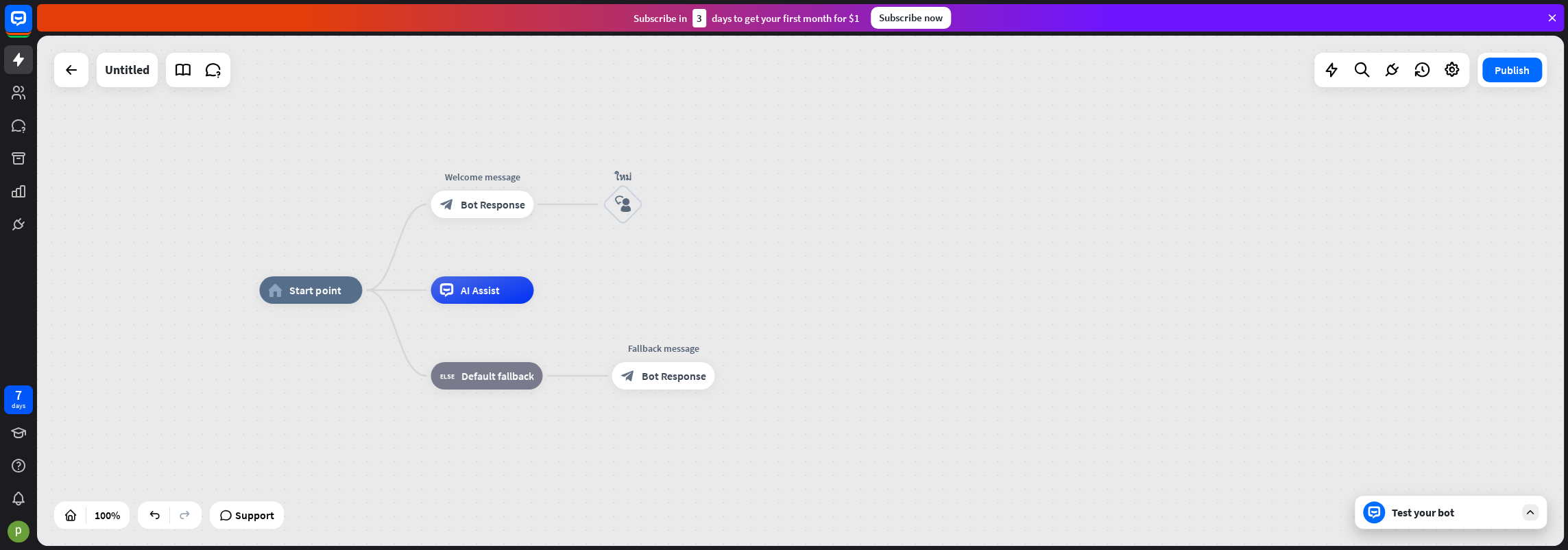
drag, startPoint x: 218, startPoint y: 239, endPoint x: 295, endPoint y: 153, distance: 115.4
click at [295, 153] on div "home_2 Start point Welcome message block_bot_response Bot Response ใหม่ block_u…" at bounding box center [800, 291] width 1527 height 511
